Goal: Information Seeking & Learning: Learn about a topic

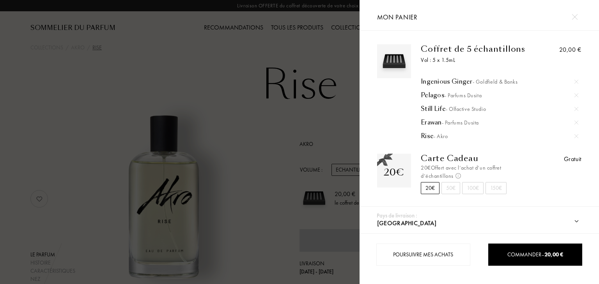
select select "FR"
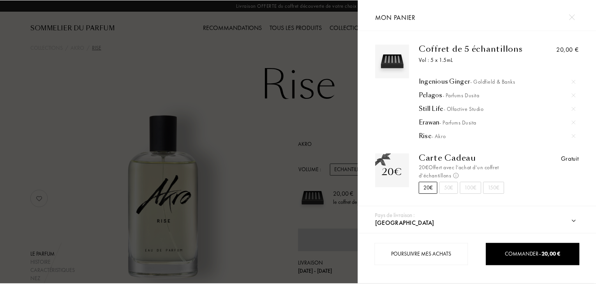
scroll to position [47, 0]
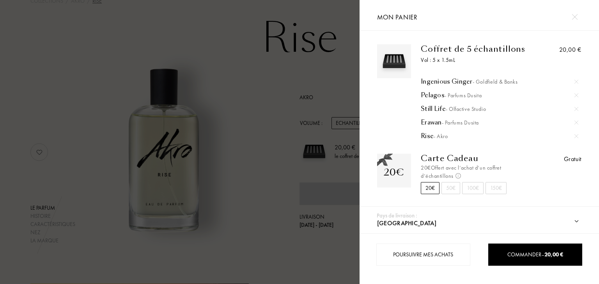
drag, startPoint x: 0, startPoint y: 0, endPoint x: 340, endPoint y: 82, distance: 349.6
click at [340, 82] on div at bounding box center [179, 142] width 359 height 284
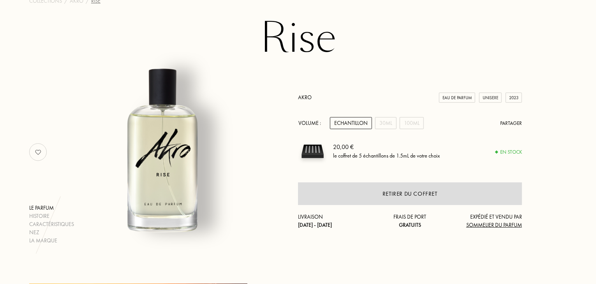
scroll to position [0, 0]
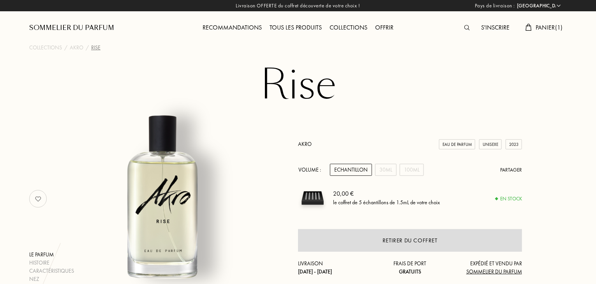
click at [106, 28] on div "Sommelier du Parfum" at bounding box center [71, 27] width 85 height 9
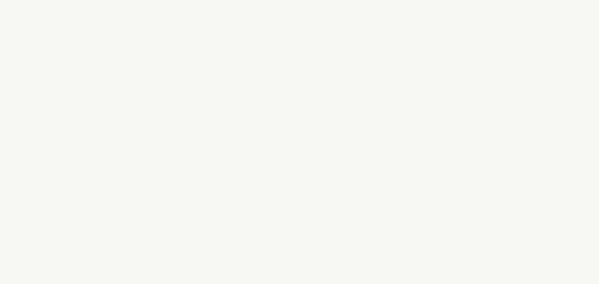
select select "FR"
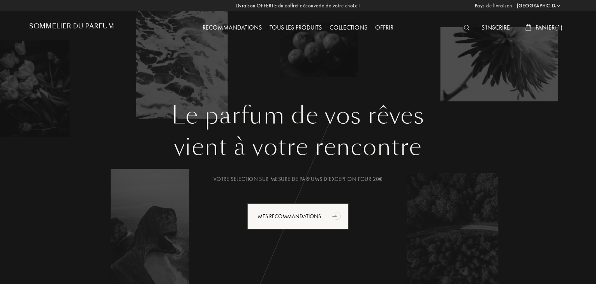
click at [467, 26] on img at bounding box center [467, 27] width 6 height 5
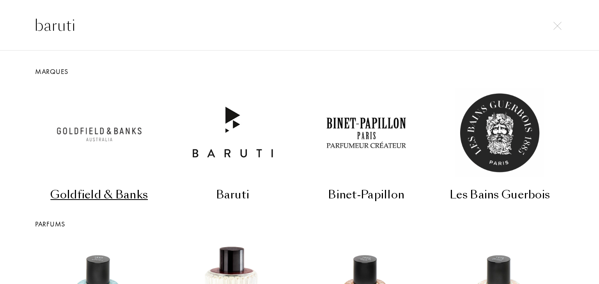
type input "baruti"
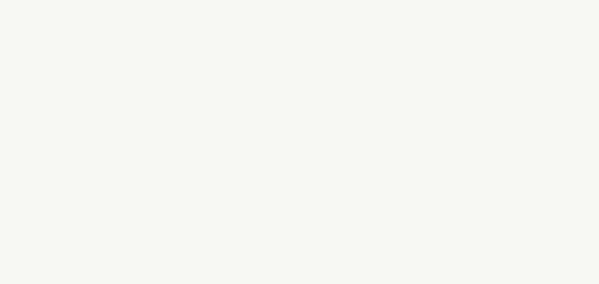
select select "FR"
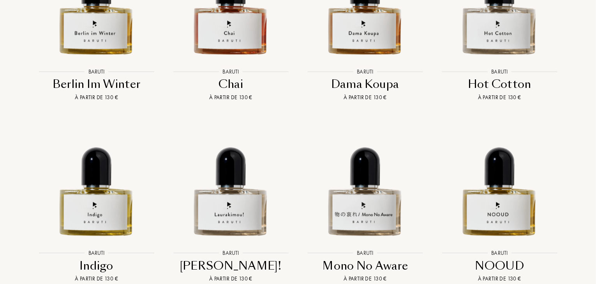
scroll to position [1075, 0]
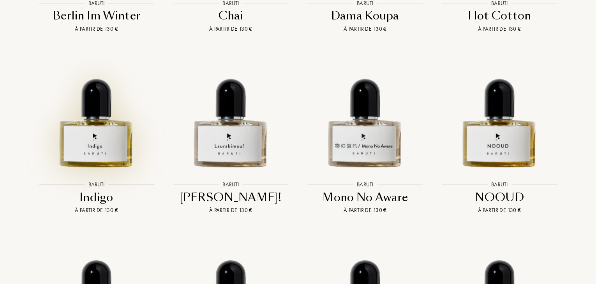
click at [102, 117] on img at bounding box center [96, 111] width 121 height 121
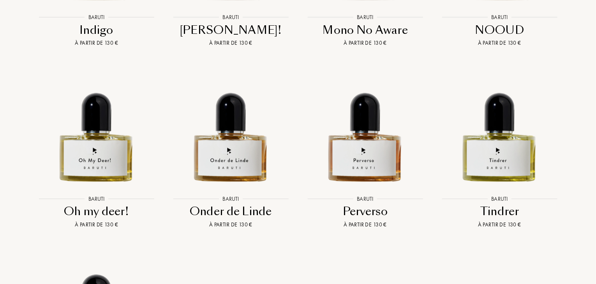
scroll to position [1242, 0]
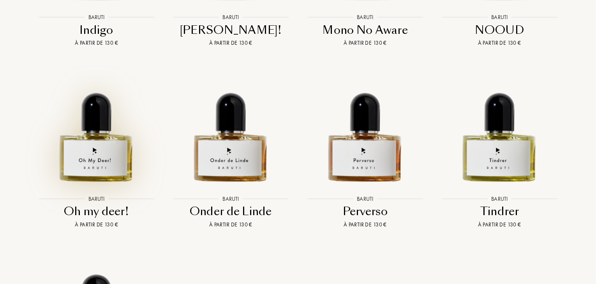
click at [69, 140] on img at bounding box center [96, 125] width 121 height 121
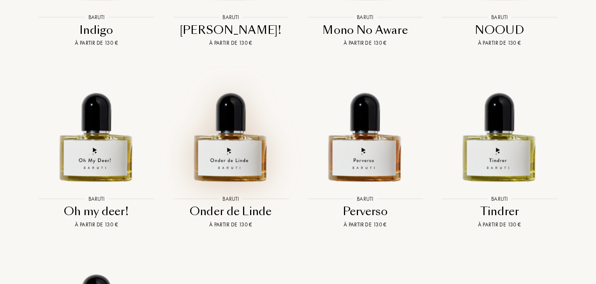
click at [227, 138] on img at bounding box center [230, 125] width 121 height 121
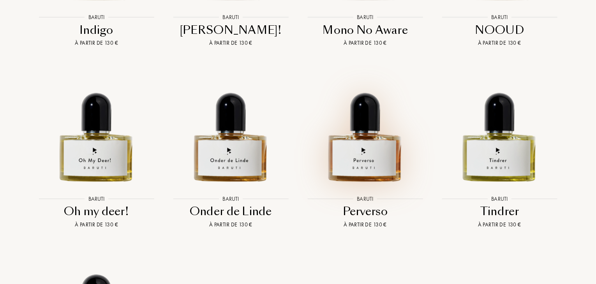
click at [341, 148] on img at bounding box center [365, 125] width 121 height 121
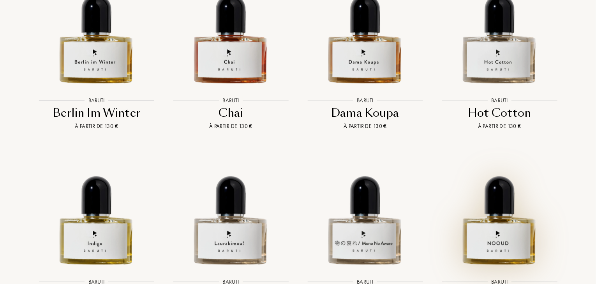
scroll to position [1010, 0]
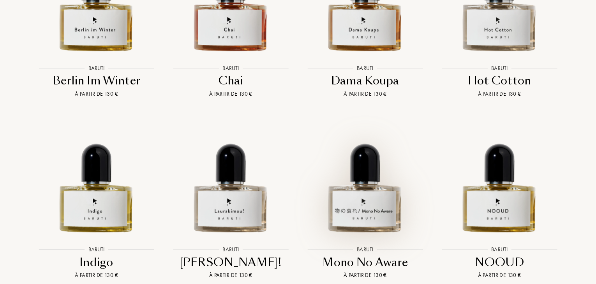
click at [363, 155] on img at bounding box center [365, 177] width 121 height 121
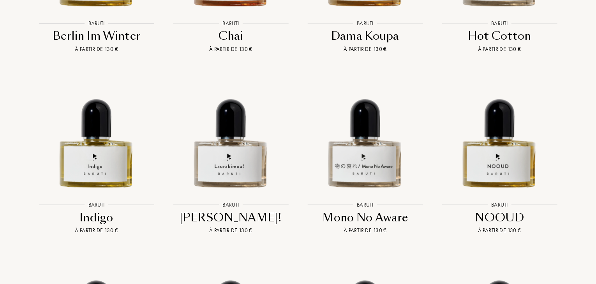
scroll to position [1054, 0]
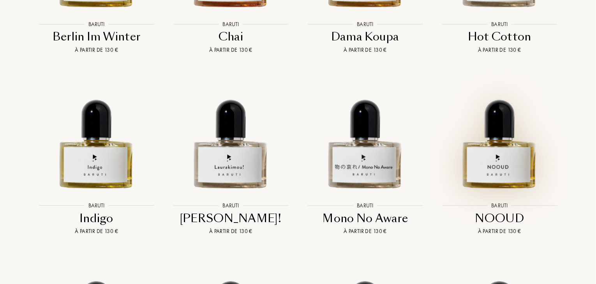
click at [476, 144] on img at bounding box center [499, 132] width 121 height 121
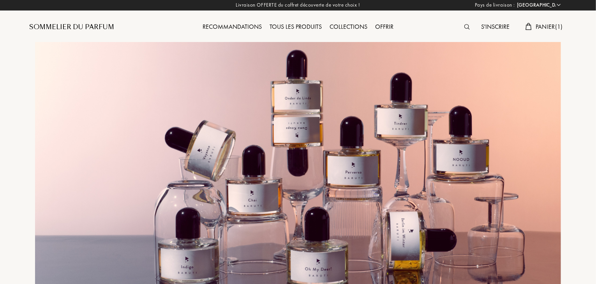
scroll to position [0, 0]
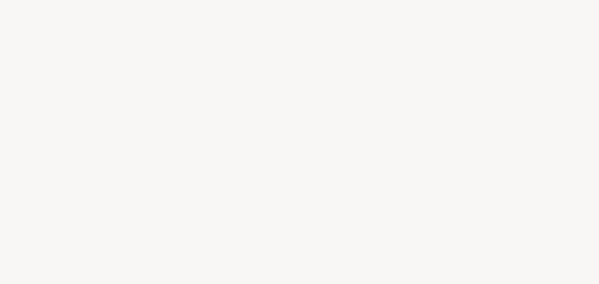
select select "FR"
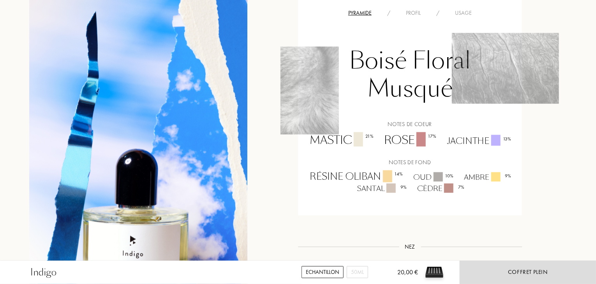
scroll to position [577, 0]
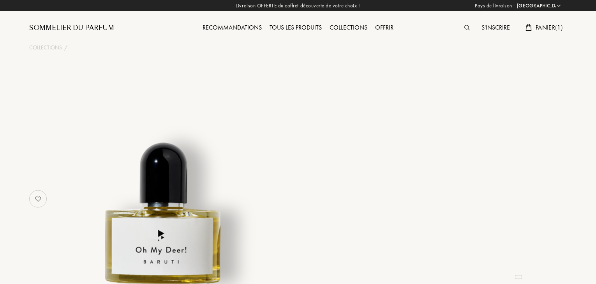
select select "FR"
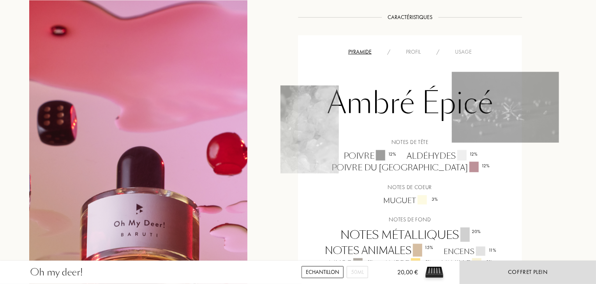
scroll to position [549, 0]
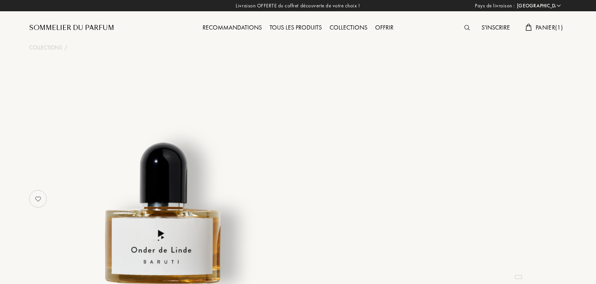
select select "FR"
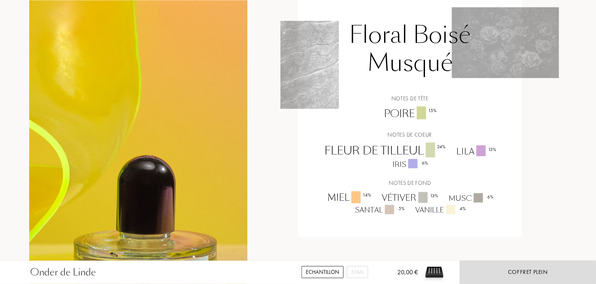
scroll to position [566, 0]
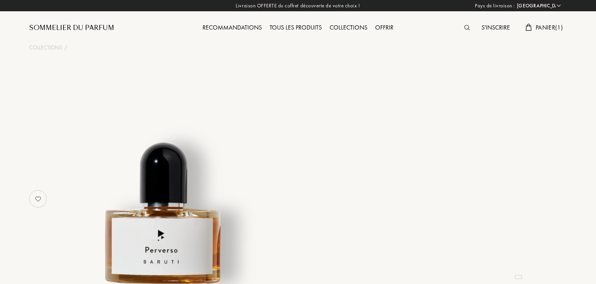
select select "FR"
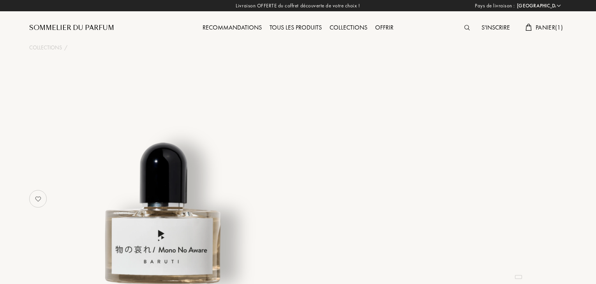
select select "FR"
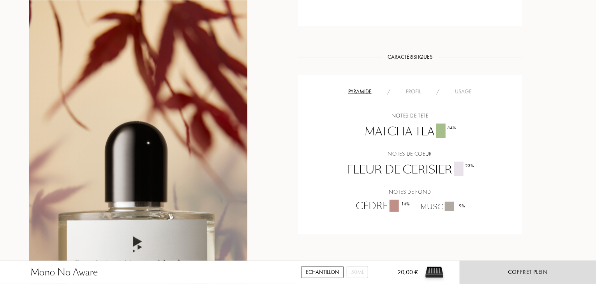
scroll to position [536, 0]
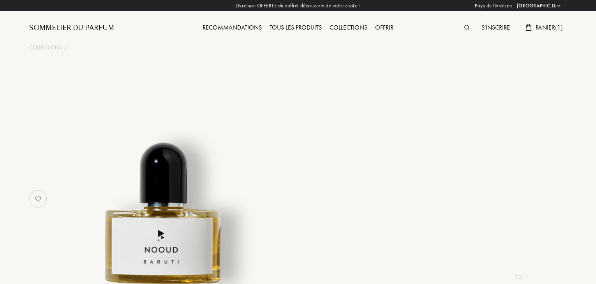
select select "FR"
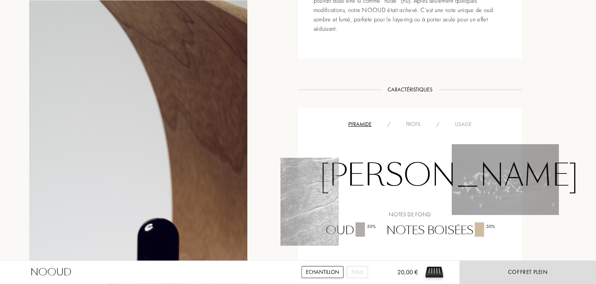
scroll to position [419, 0]
